Goal: Task Accomplishment & Management: Use online tool/utility

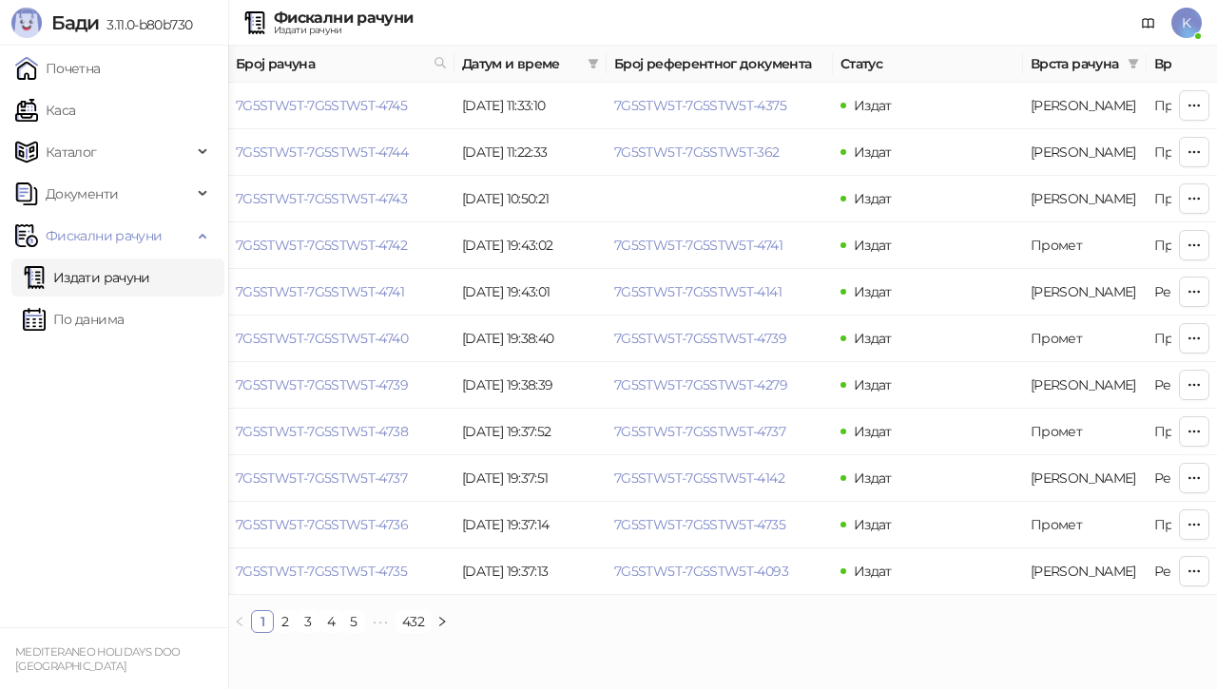
scroll to position [0, 723]
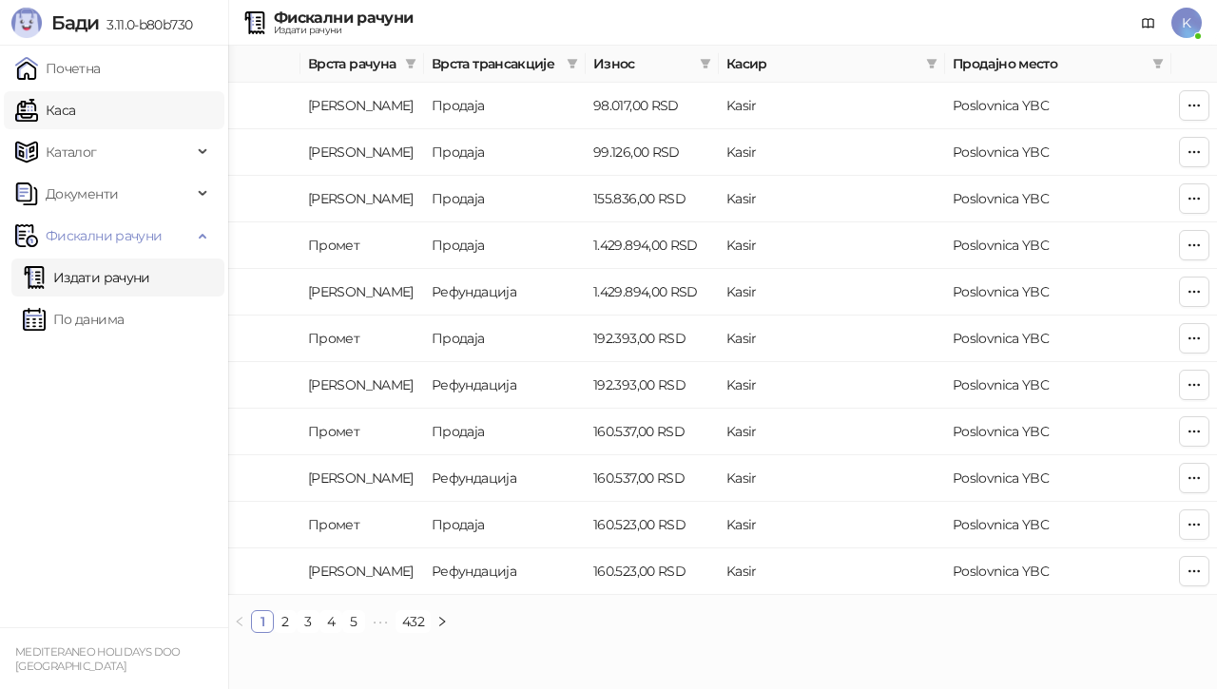
click at [75, 108] on link "Каса" at bounding box center [45, 110] width 60 height 38
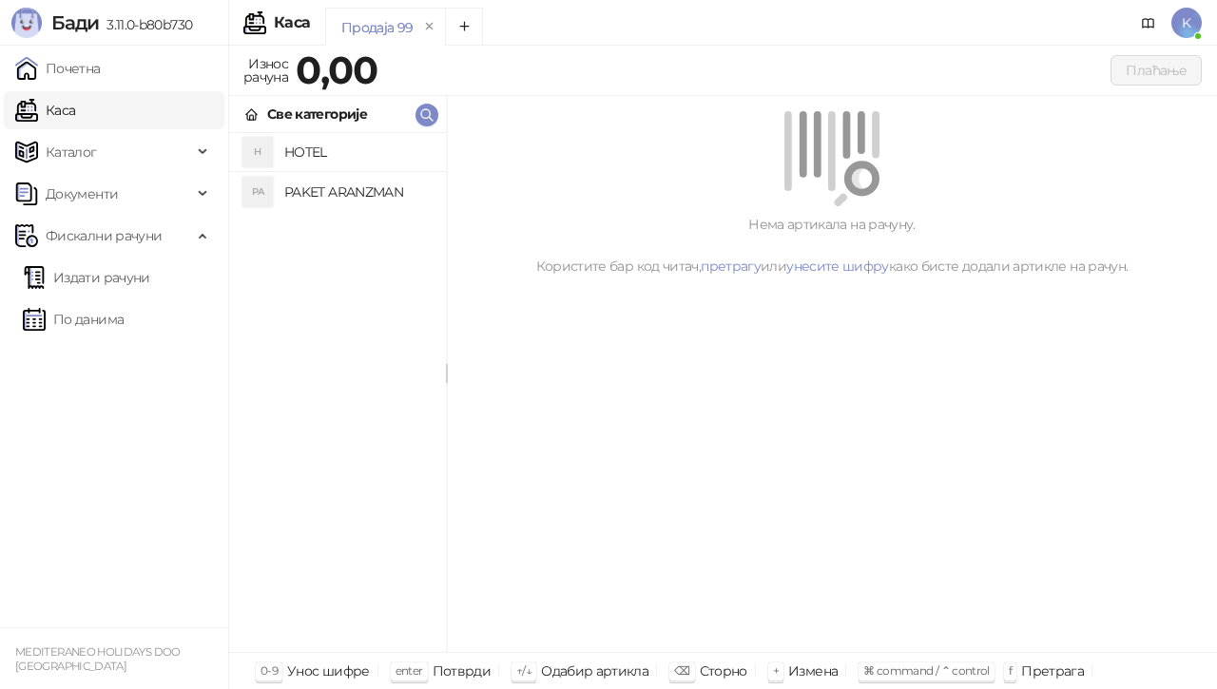
click at [340, 195] on h4 "PAKET ARANZMAN" at bounding box center [357, 192] width 146 height 30
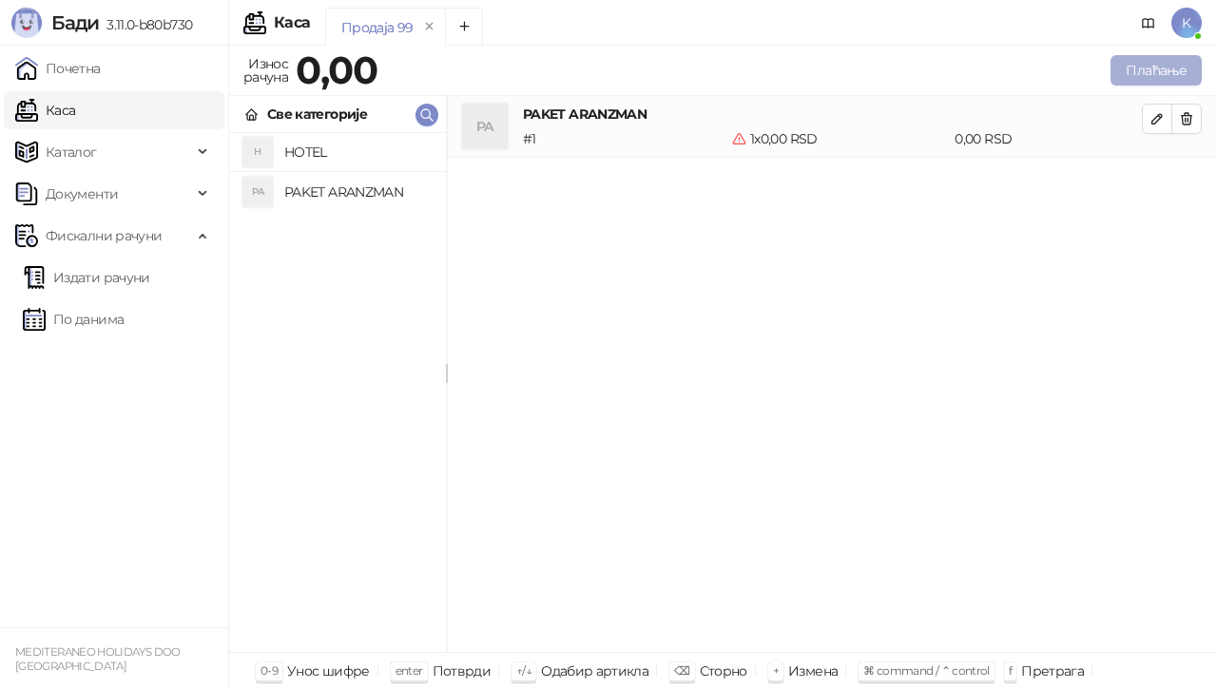
click at [1168, 78] on button "Плаћање" at bounding box center [1156, 70] width 91 height 30
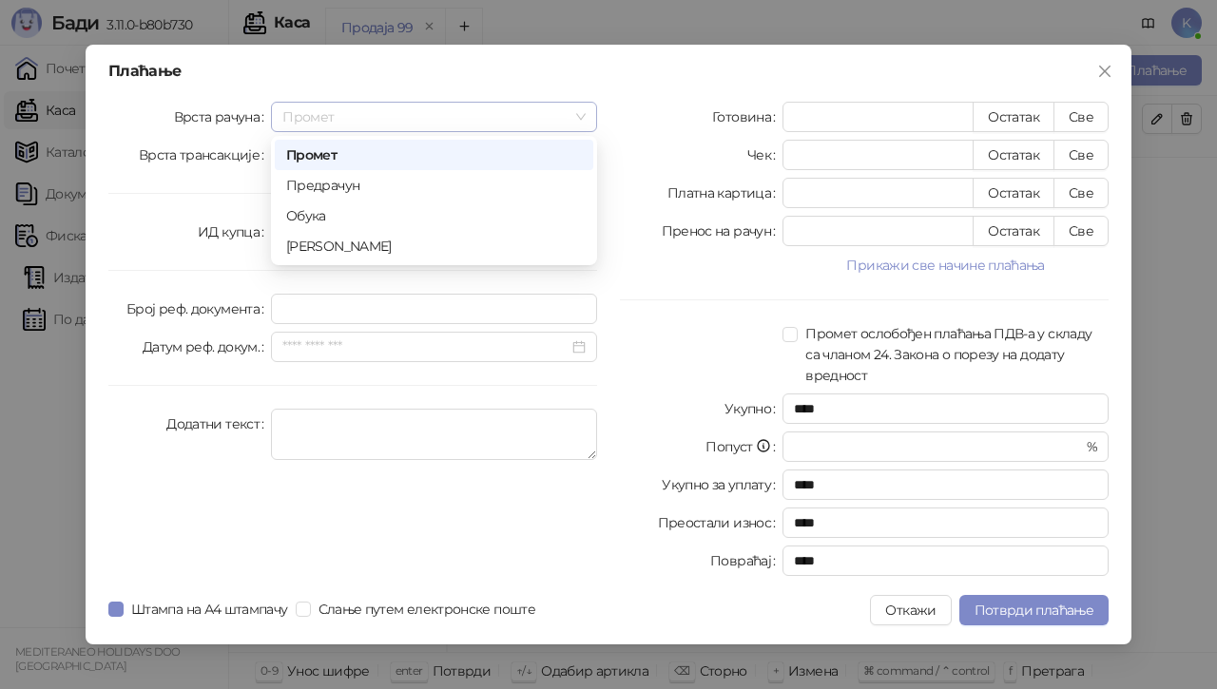
click at [445, 115] on span "Промет" at bounding box center [433, 117] width 303 height 29
click at [363, 243] on div "[PERSON_NAME]" at bounding box center [434, 246] width 296 height 21
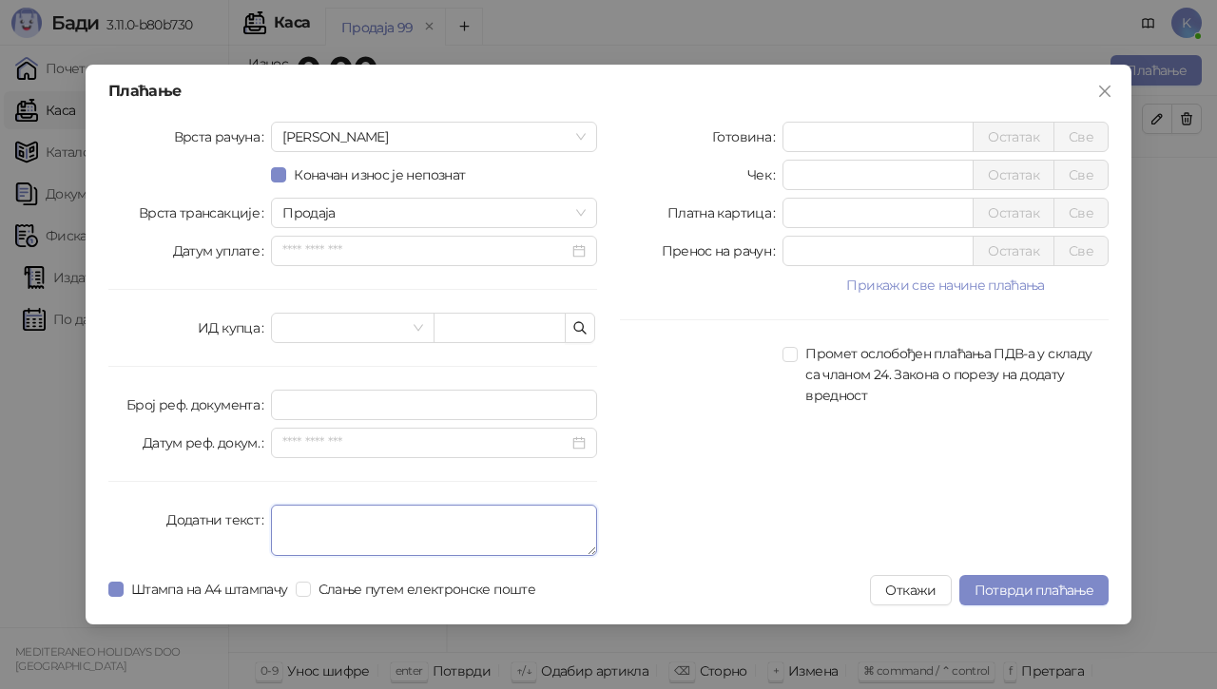
click at [328, 543] on textarea "Додатни текст" at bounding box center [434, 530] width 326 height 51
type textarea "*********"
drag, startPoint x: 817, startPoint y: 146, endPoint x: 632, endPoint y: 130, distance: 185.1
click at [632, 130] on div "Готовина * Остатак Све" at bounding box center [864, 137] width 489 height 30
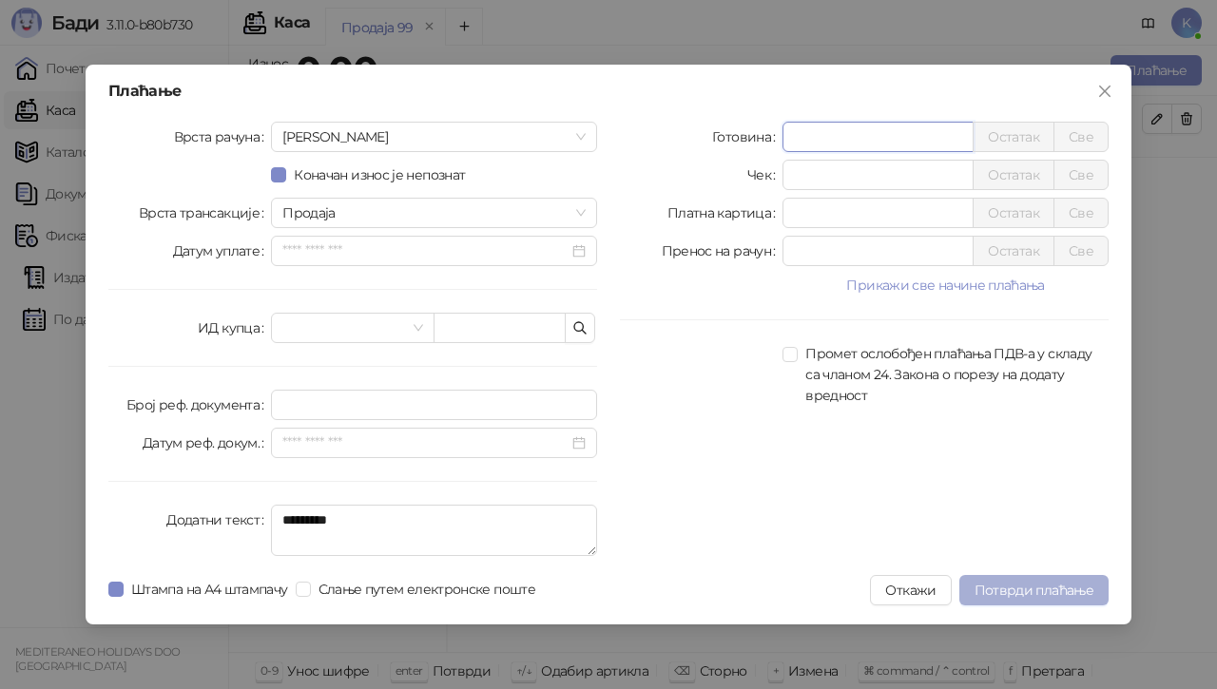
type input "******"
click at [1021, 588] on span "Потврди плаћање" at bounding box center [1034, 590] width 119 height 17
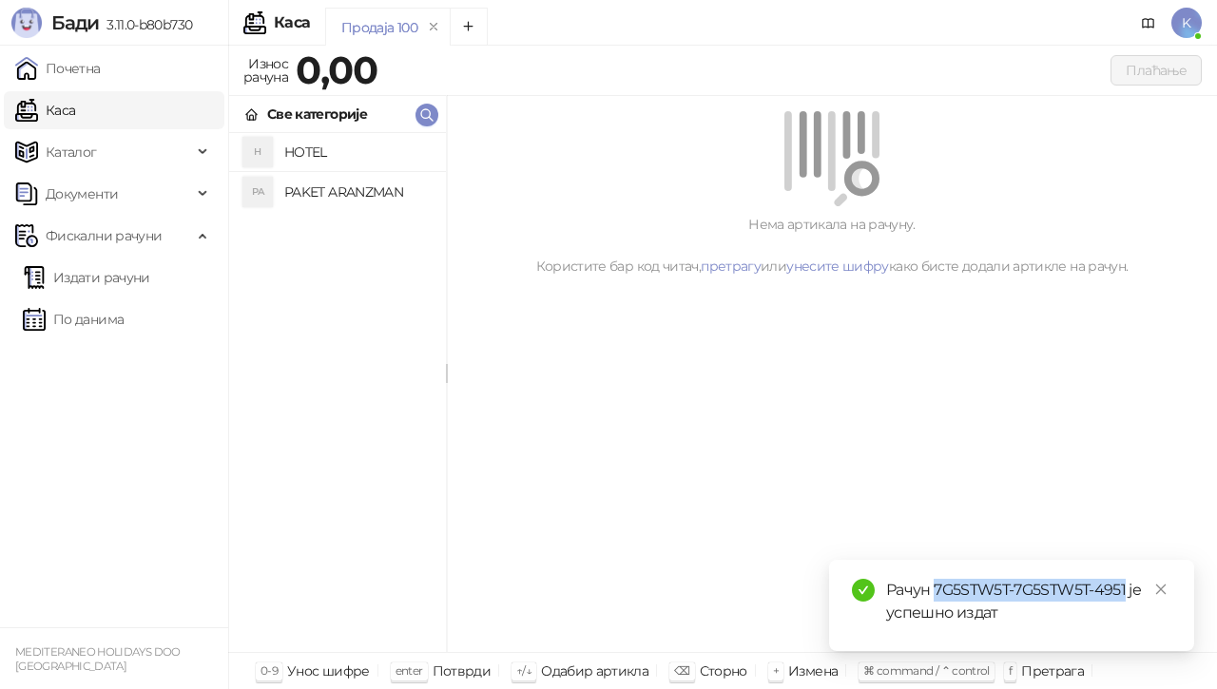
drag, startPoint x: 934, startPoint y: 589, endPoint x: 1126, endPoint y: 585, distance: 192.1
click at [1126, 585] on div "Рачун 7G5STW5T-7G5STW5T-4951 је успешно издат" at bounding box center [1028, 602] width 285 height 46
copy div "7G5STW5T-7G5STW5T-4951"
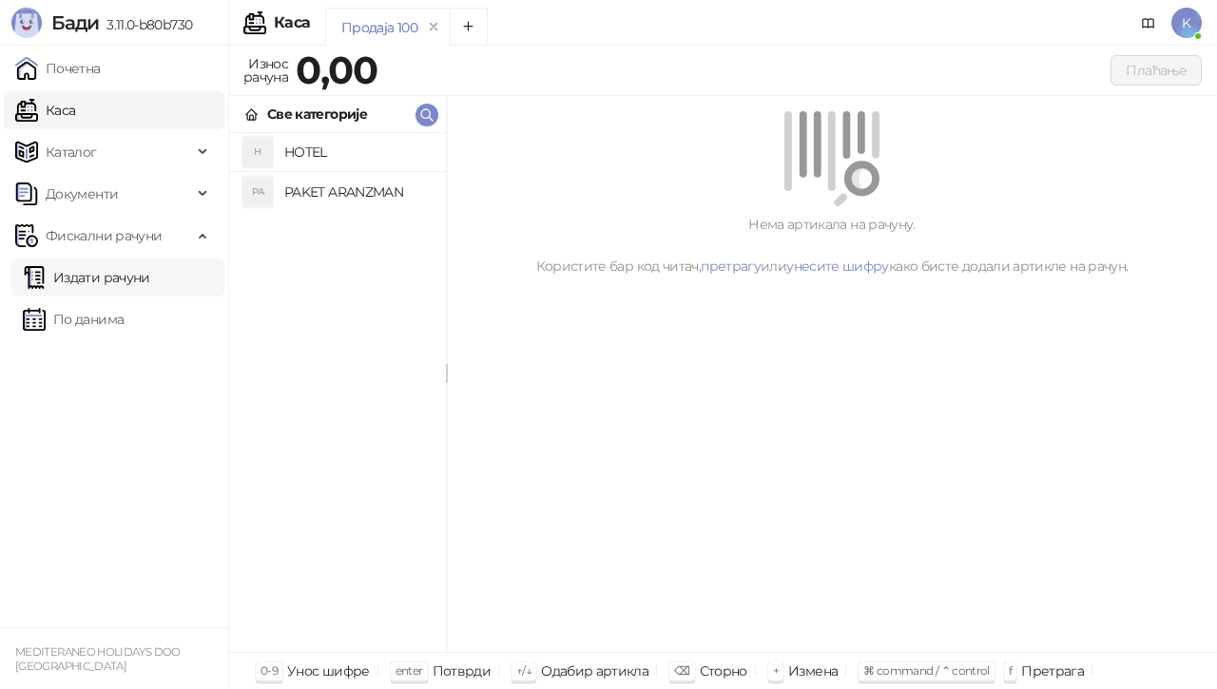
click at [70, 278] on link "Издати рачуни" at bounding box center [86, 278] width 127 height 38
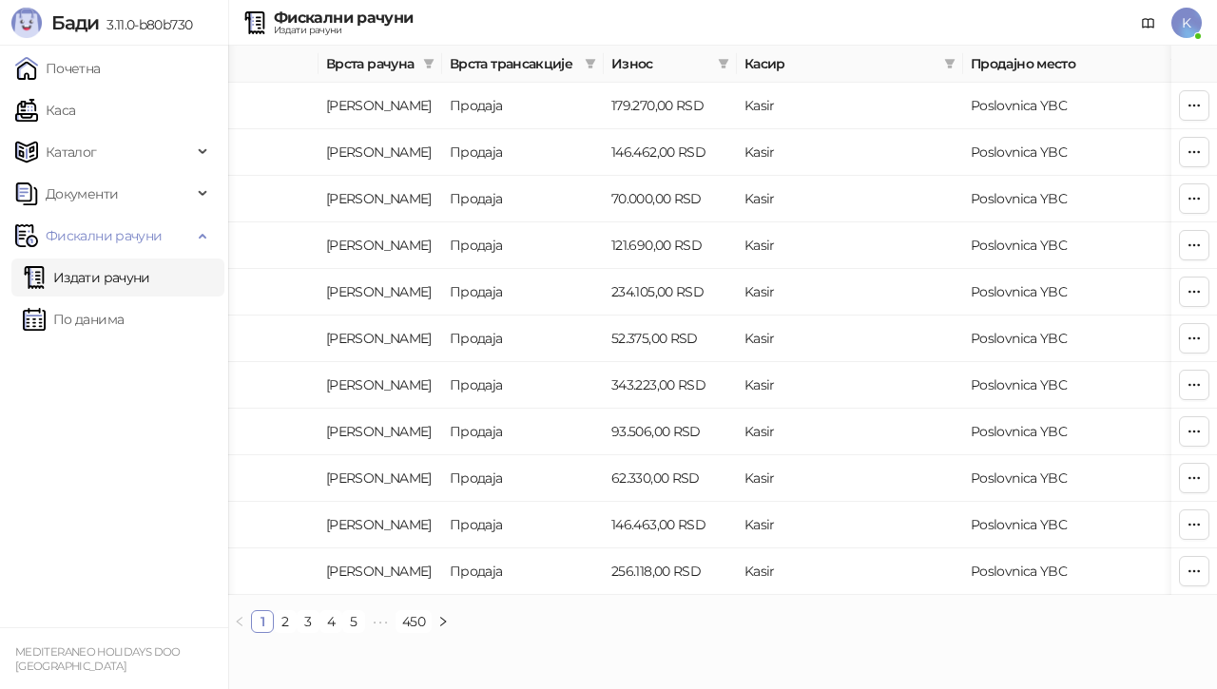
scroll to position [0, 723]
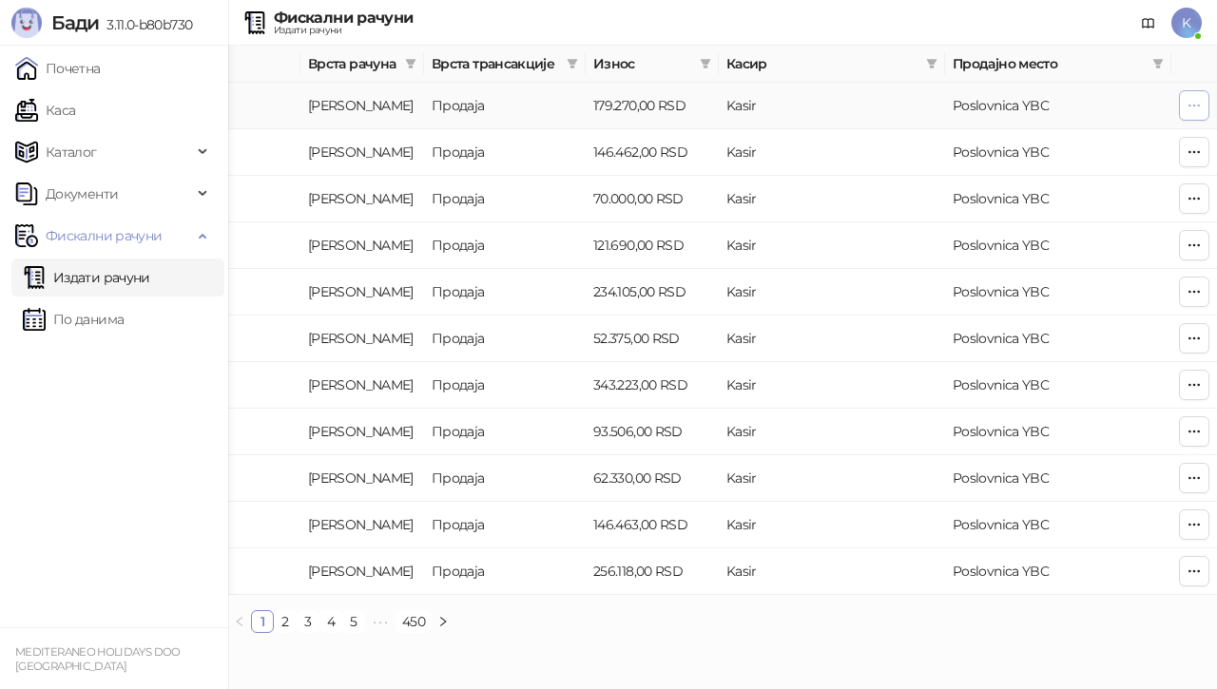
click at [1196, 108] on icon "button" at bounding box center [1194, 105] width 15 height 15
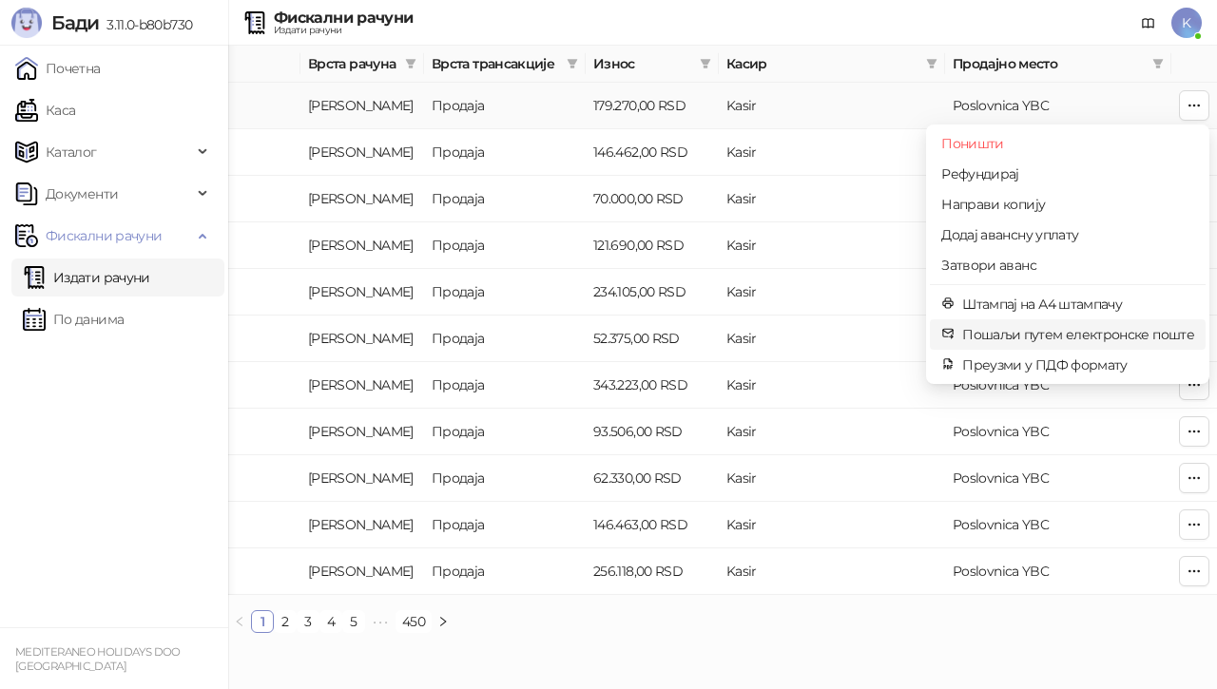
click at [1039, 335] on span "Пошаљи путем електронске поште" at bounding box center [1078, 334] width 232 height 21
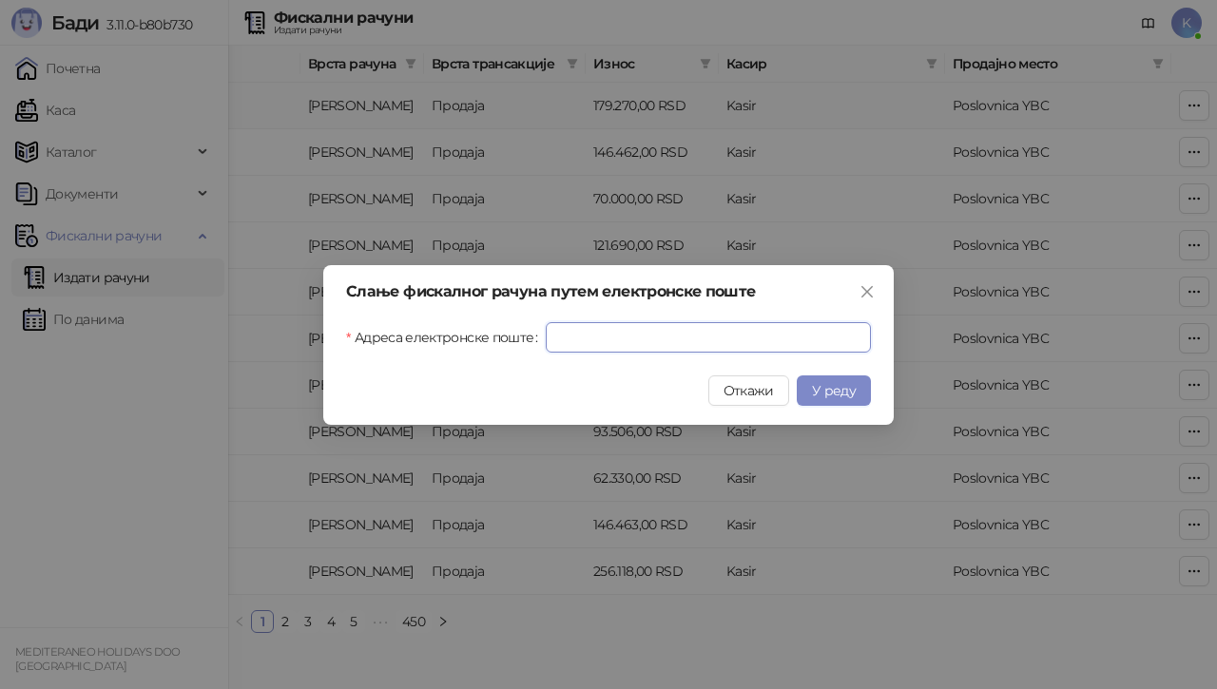
click at [617, 334] on input "Адреса електронске поште" at bounding box center [708, 337] width 325 height 30
paste input "**********"
type input "**********"
click at [838, 389] on span "У реду" at bounding box center [834, 390] width 44 height 17
